Goal: Task Accomplishment & Management: Manage account settings

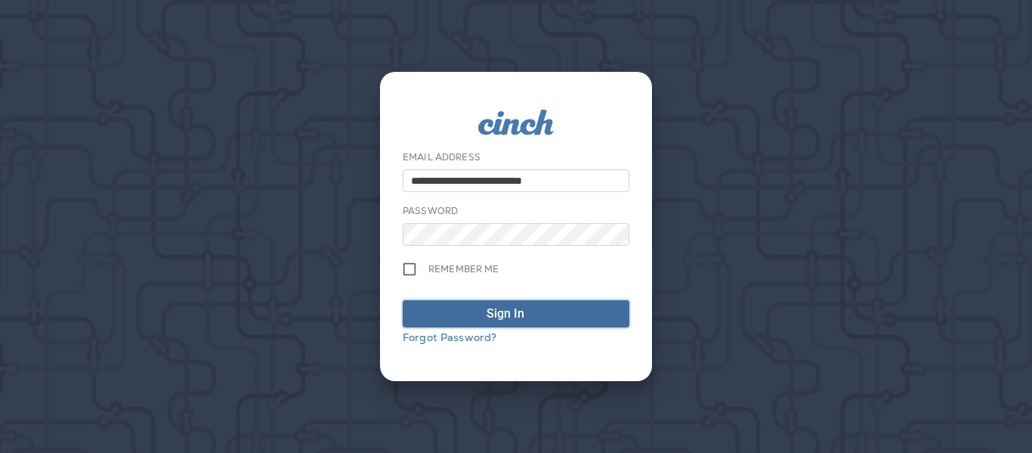
click at [501, 306] on div "Sign In" at bounding box center [506, 314] width 38 height 18
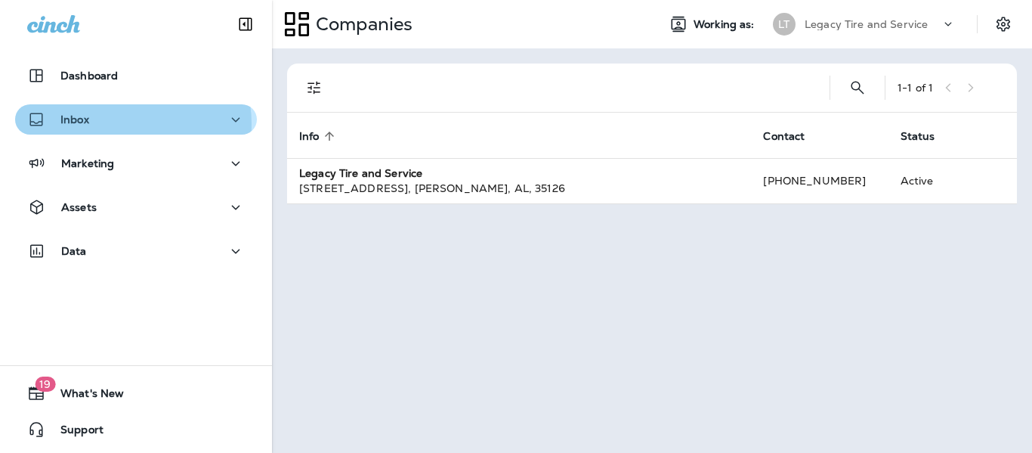
click at [117, 124] on div "Inbox" at bounding box center [136, 119] width 218 height 19
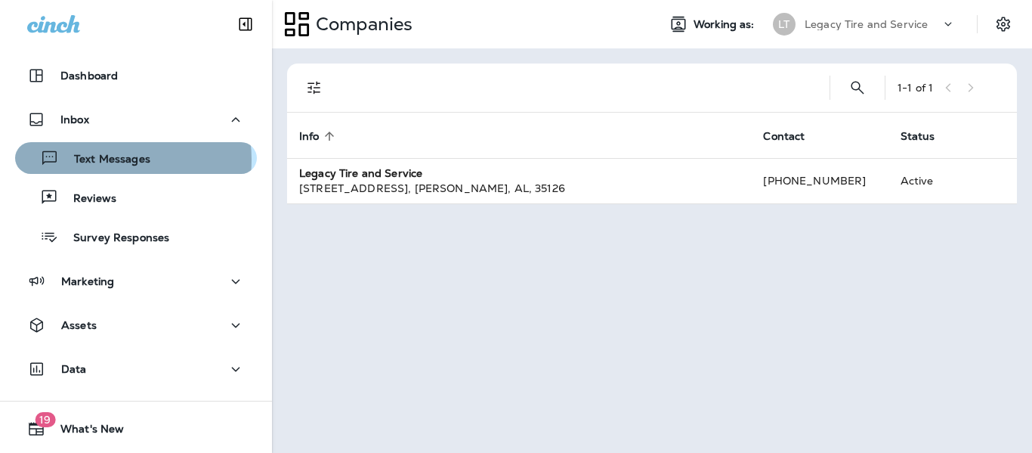
click at [108, 159] on p "Text Messages" at bounding box center [104, 160] width 91 height 14
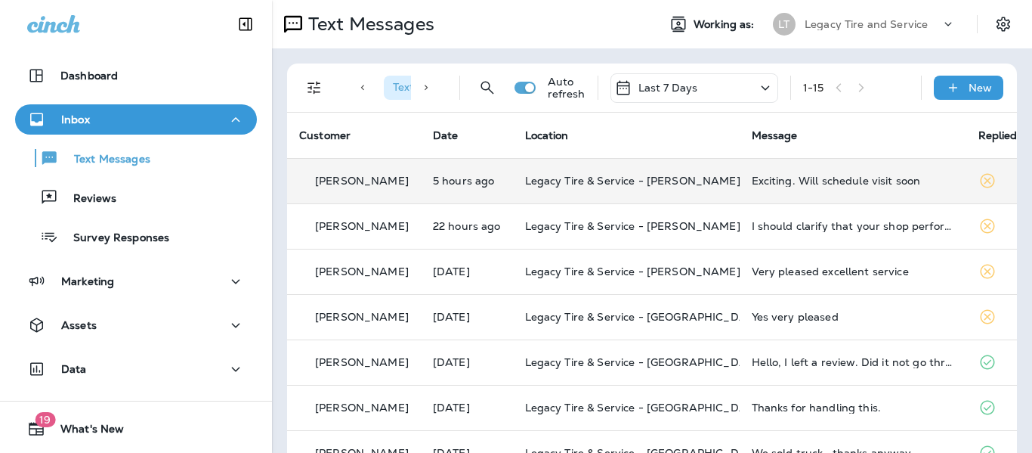
click at [630, 196] on td "Legacy Tire & Service - [PERSON_NAME] (formerly Chelsea Tire Pros)" at bounding box center [626, 180] width 227 height 45
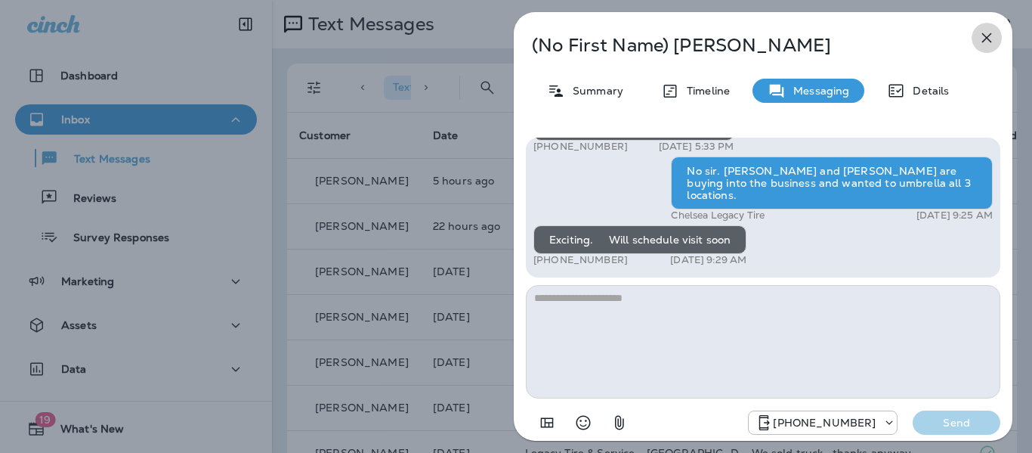
click at [979, 42] on icon "button" at bounding box center [987, 38] width 18 height 18
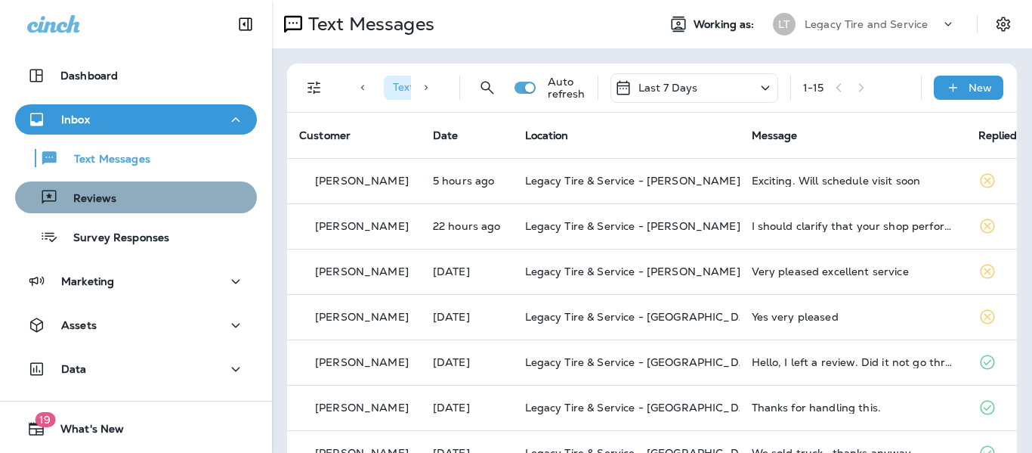
click at [209, 203] on div "Reviews" at bounding box center [136, 197] width 230 height 23
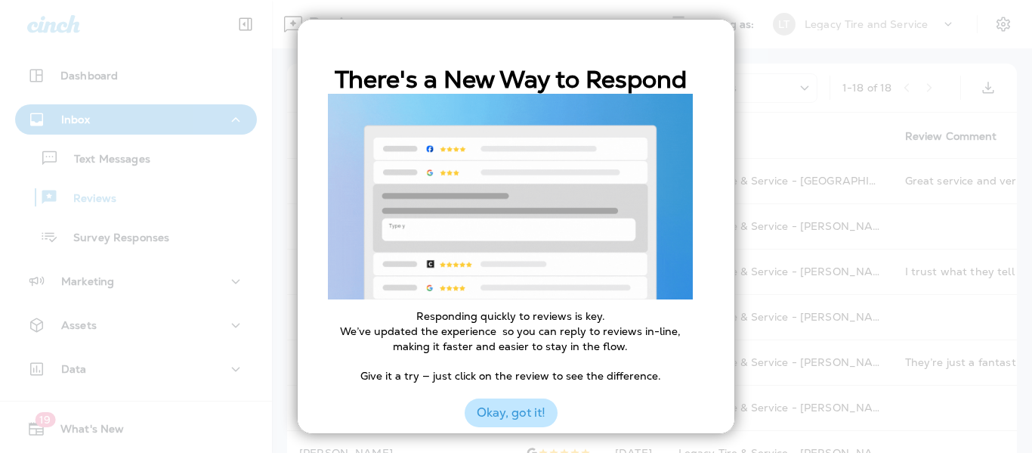
click at [540, 413] on button "Okay, got it!" at bounding box center [511, 412] width 93 height 29
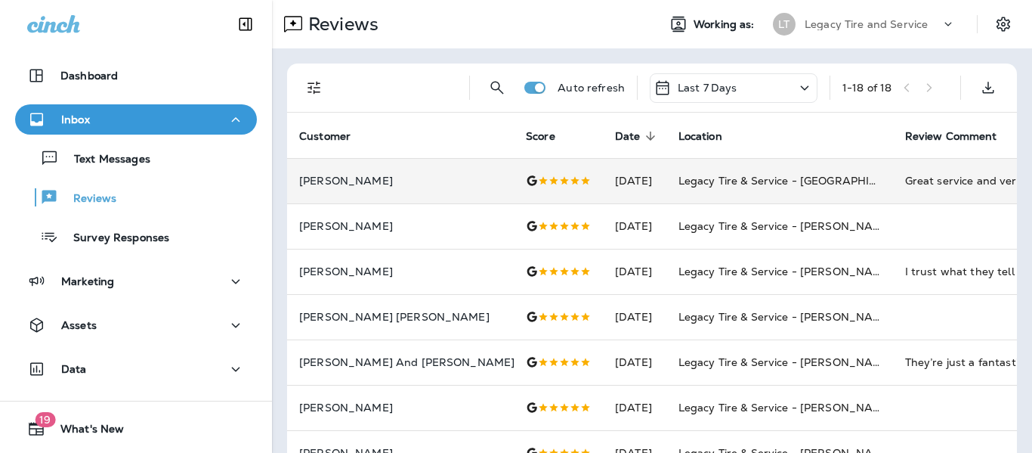
click at [667, 192] on td "Legacy Tire & Service - [GEOGRAPHIC_DATA] (formerly Magic City Tire & Service)" at bounding box center [780, 180] width 227 height 45
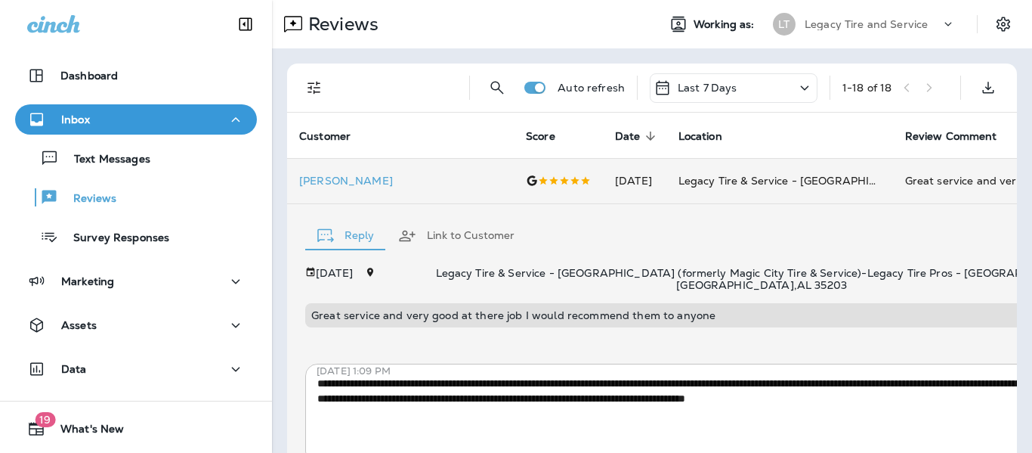
scroll to position [112, 0]
